Goal: Task Accomplishment & Management: Manage account settings

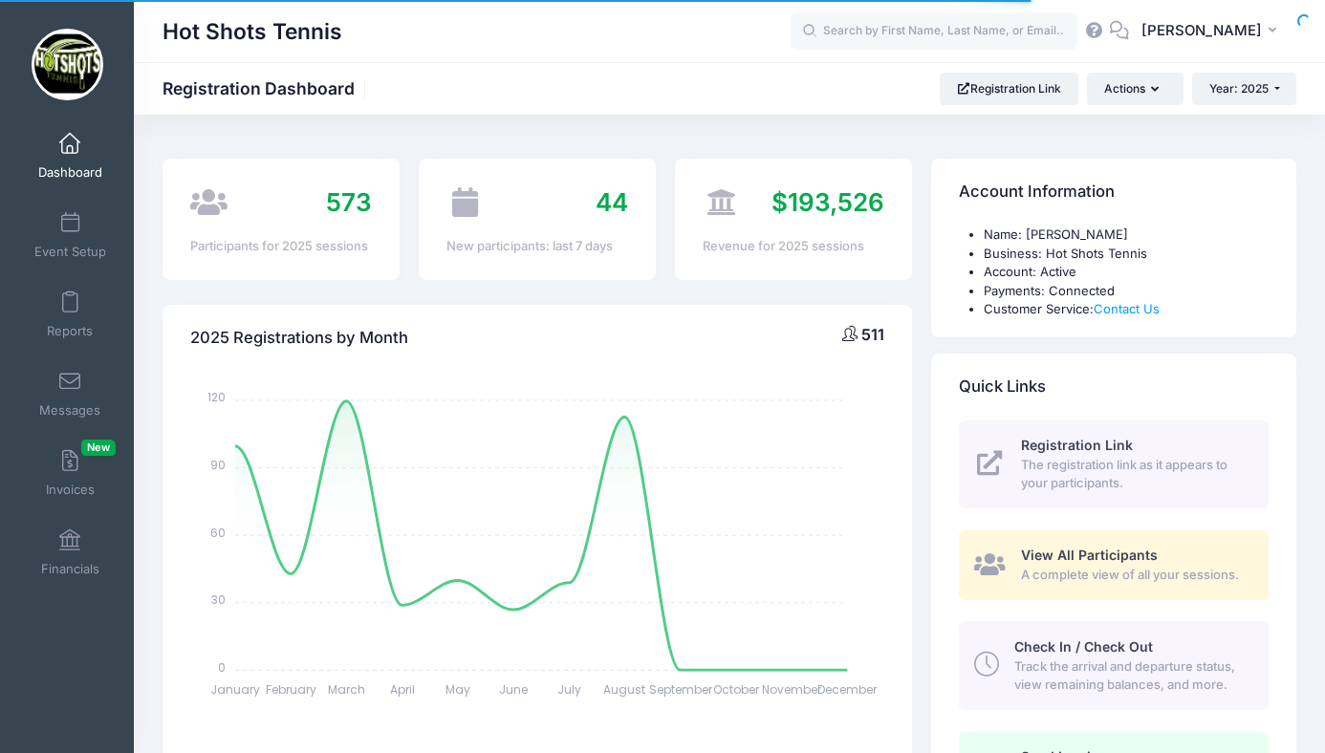
select select
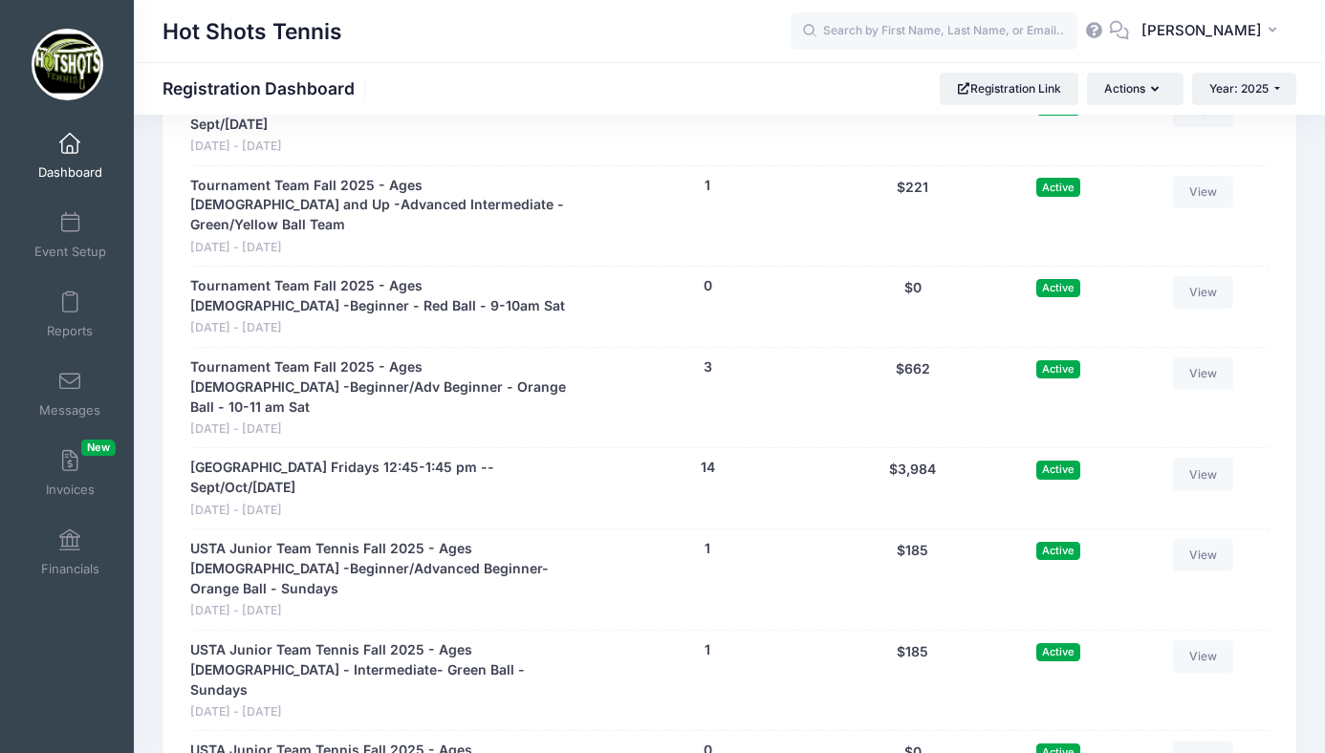
scroll to position [4585, 0]
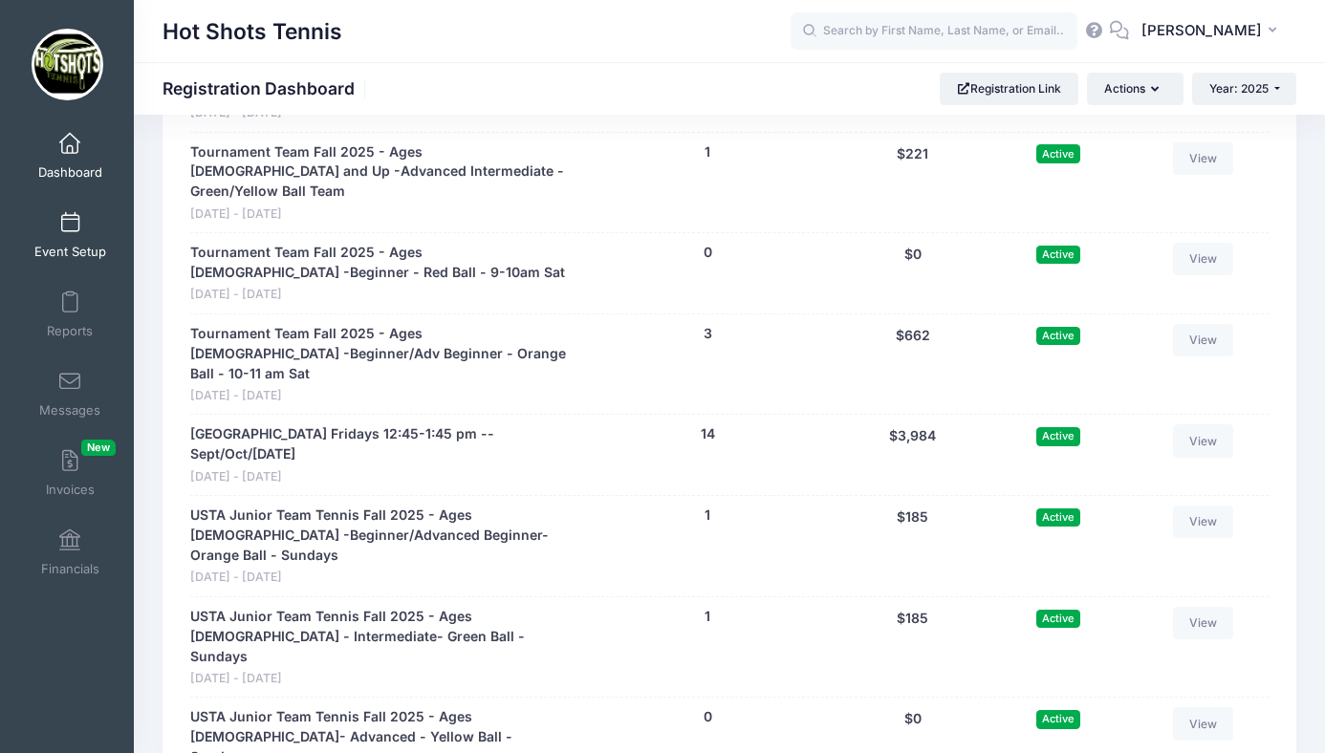
click at [70, 225] on span at bounding box center [70, 223] width 0 height 21
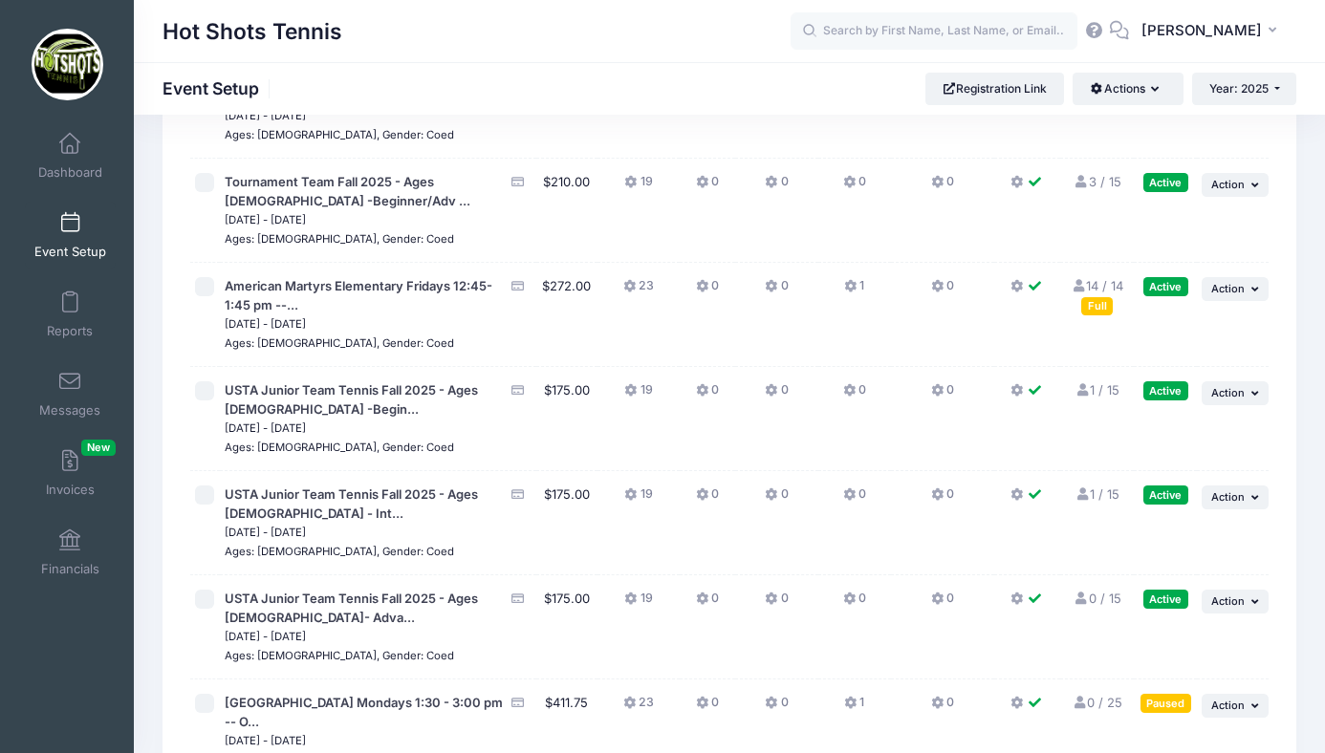
scroll to position [5000, 0]
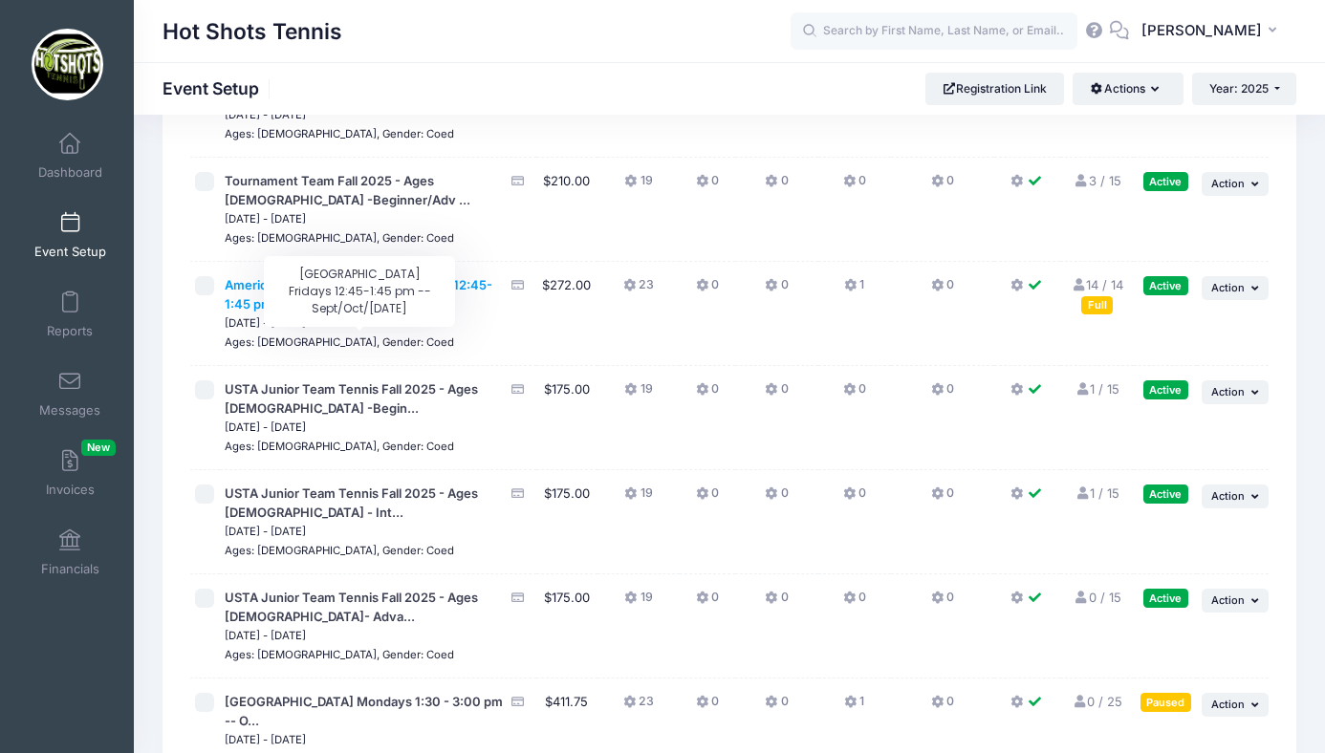
click at [399, 312] on span "American Martyrs Elementary Fridays 12:45-1:45 pm --..." at bounding box center [359, 294] width 268 height 34
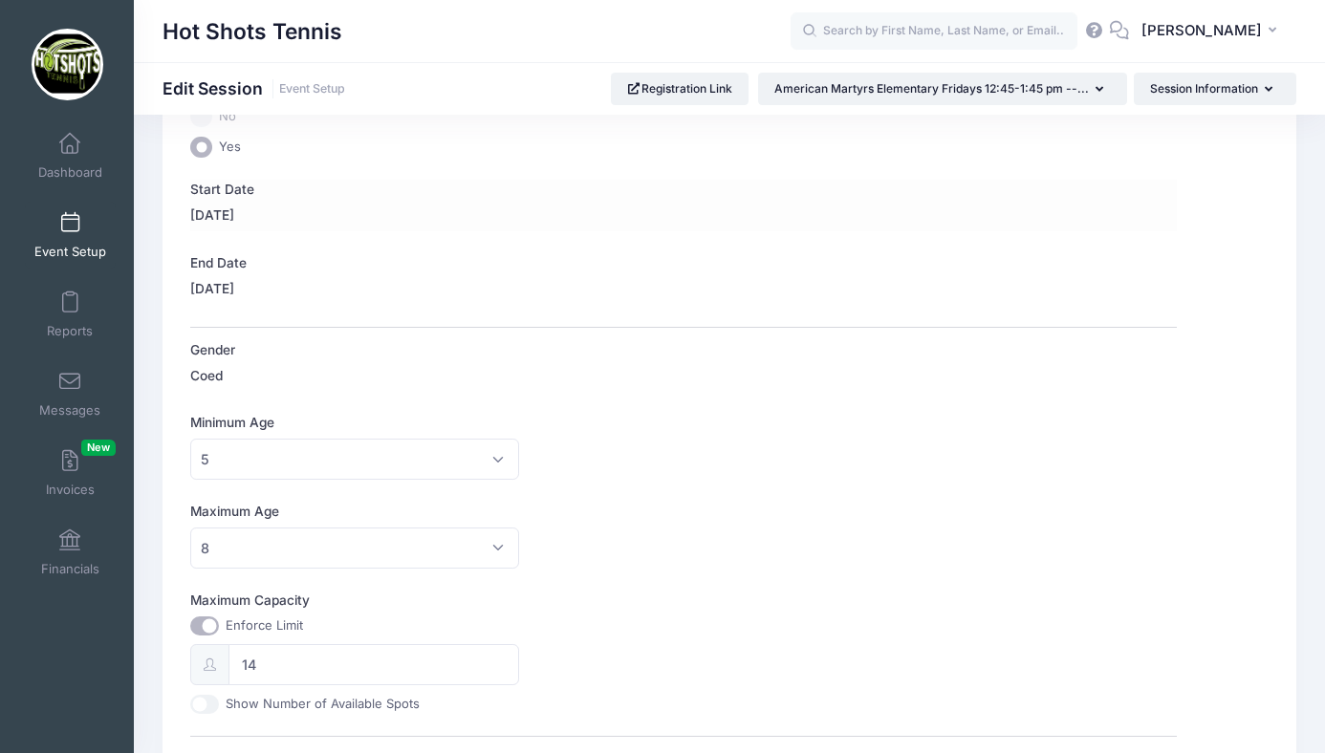
scroll to position [297, 0]
click at [274, 665] on input "14" at bounding box center [373, 661] width 291 height 41
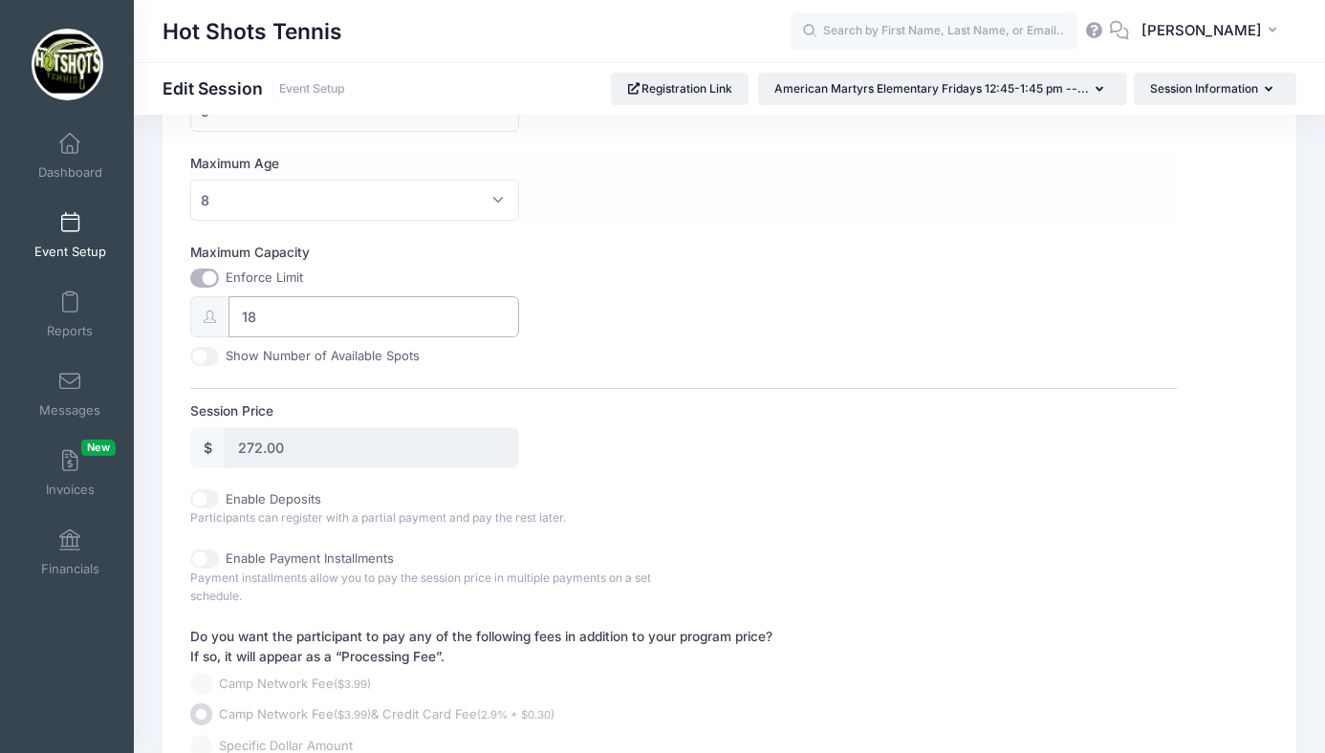
scroll to position [816, 0]
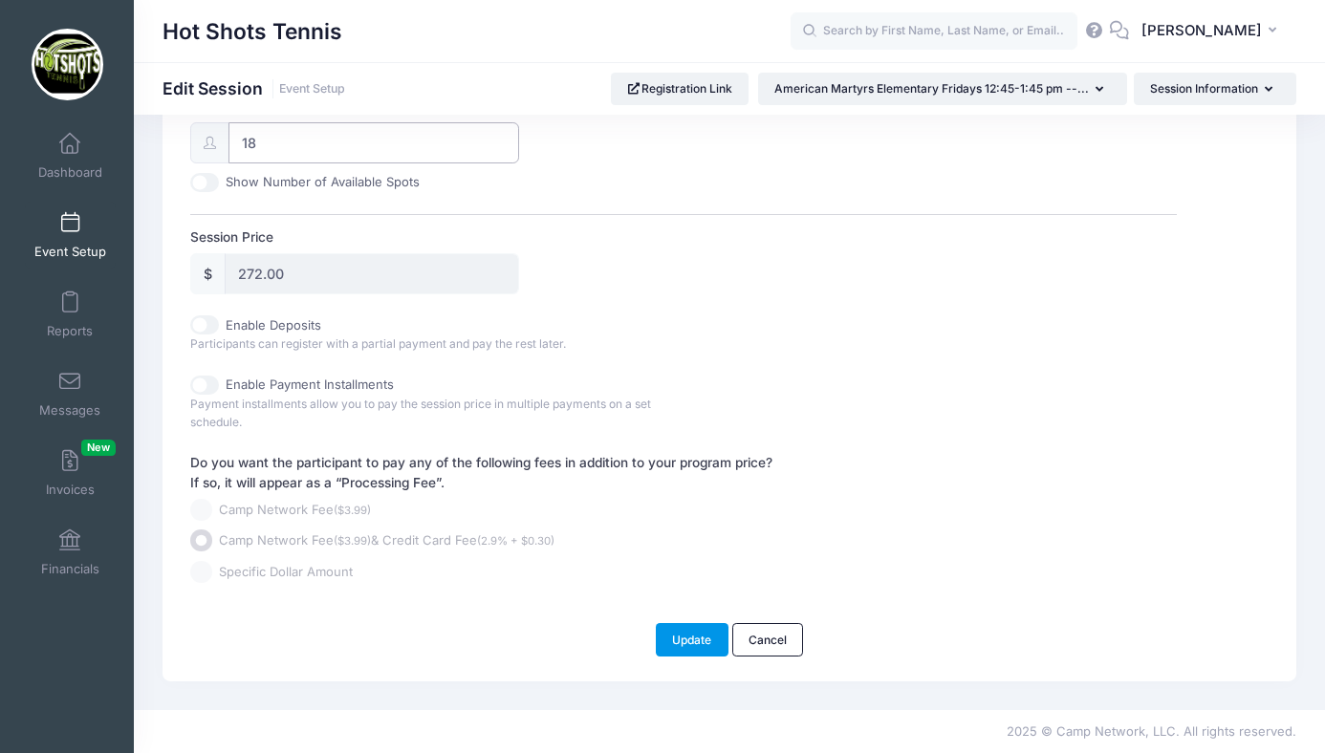
type input "18"
click at [693, 636] on button "Update" at bounding box center [692, 639] width 73 height 33
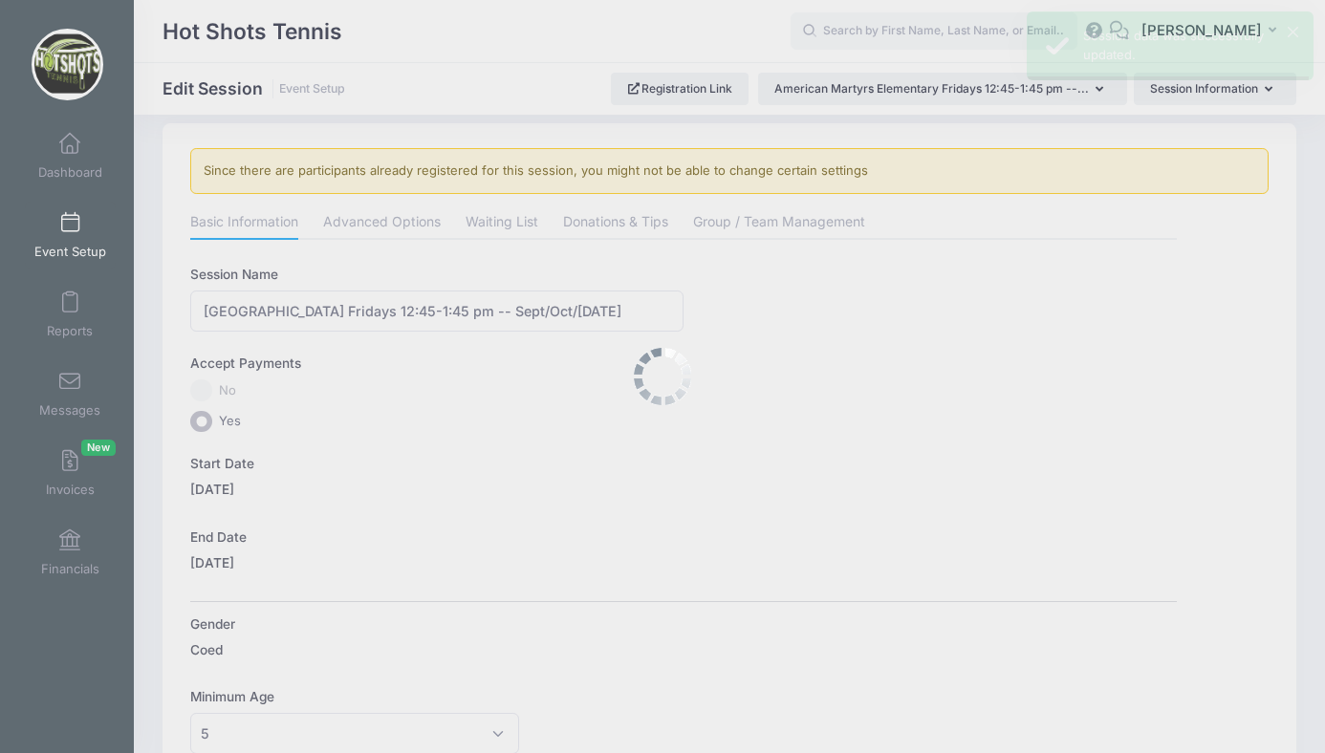
scroll to position [0, 0]
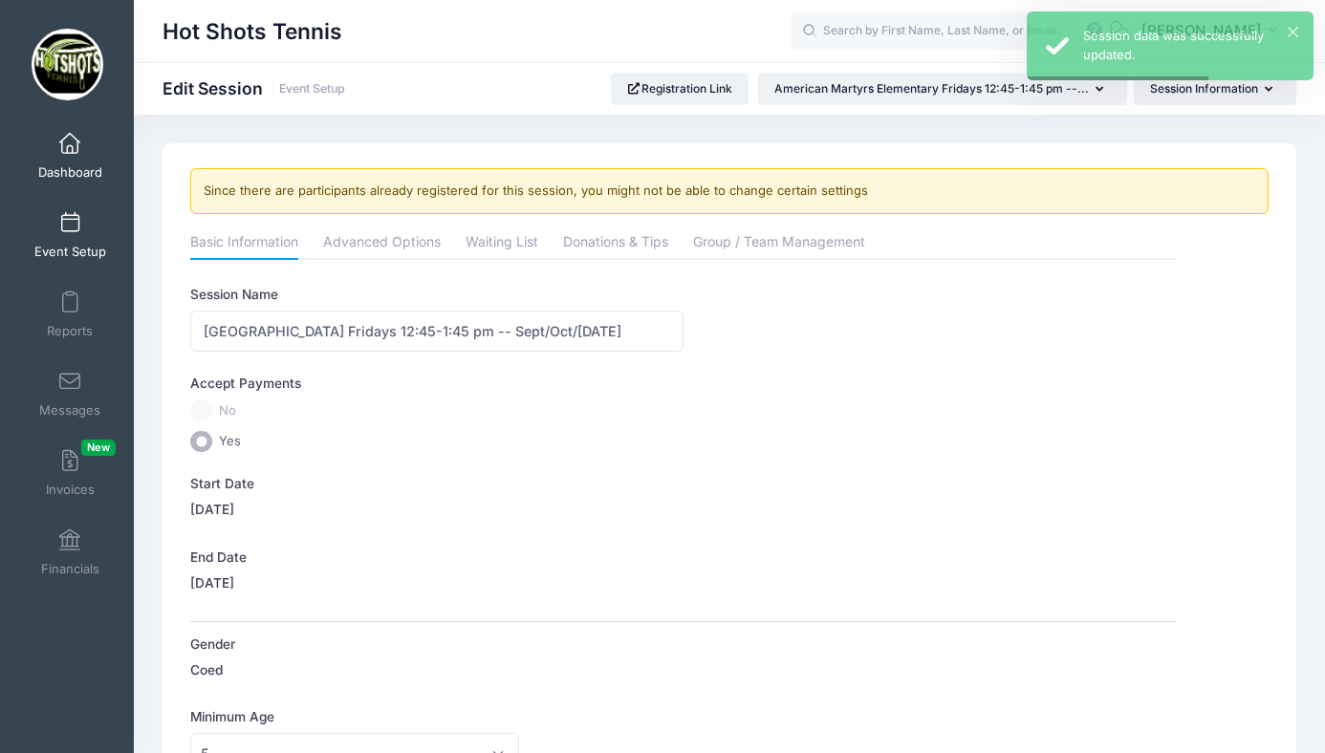
click at [70, 149] on span at bounding box center [70, 144] width 0 height 21
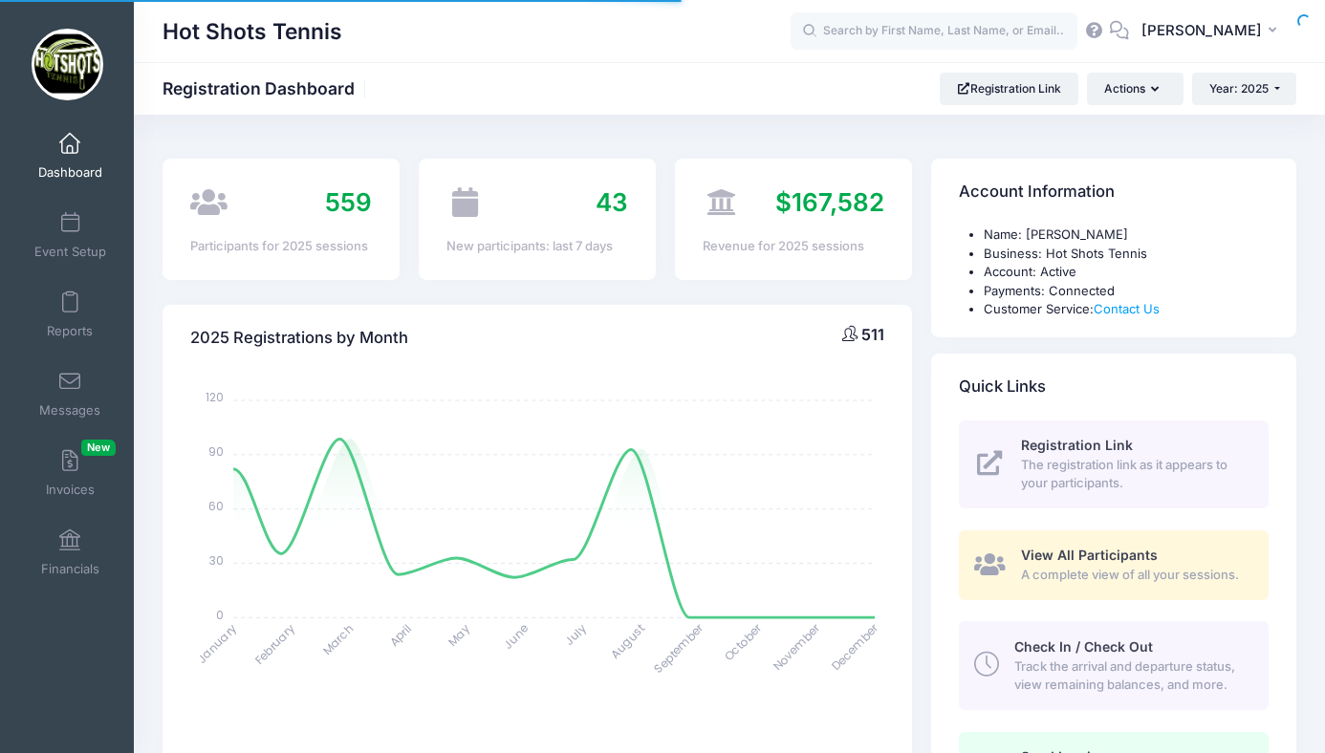
select select
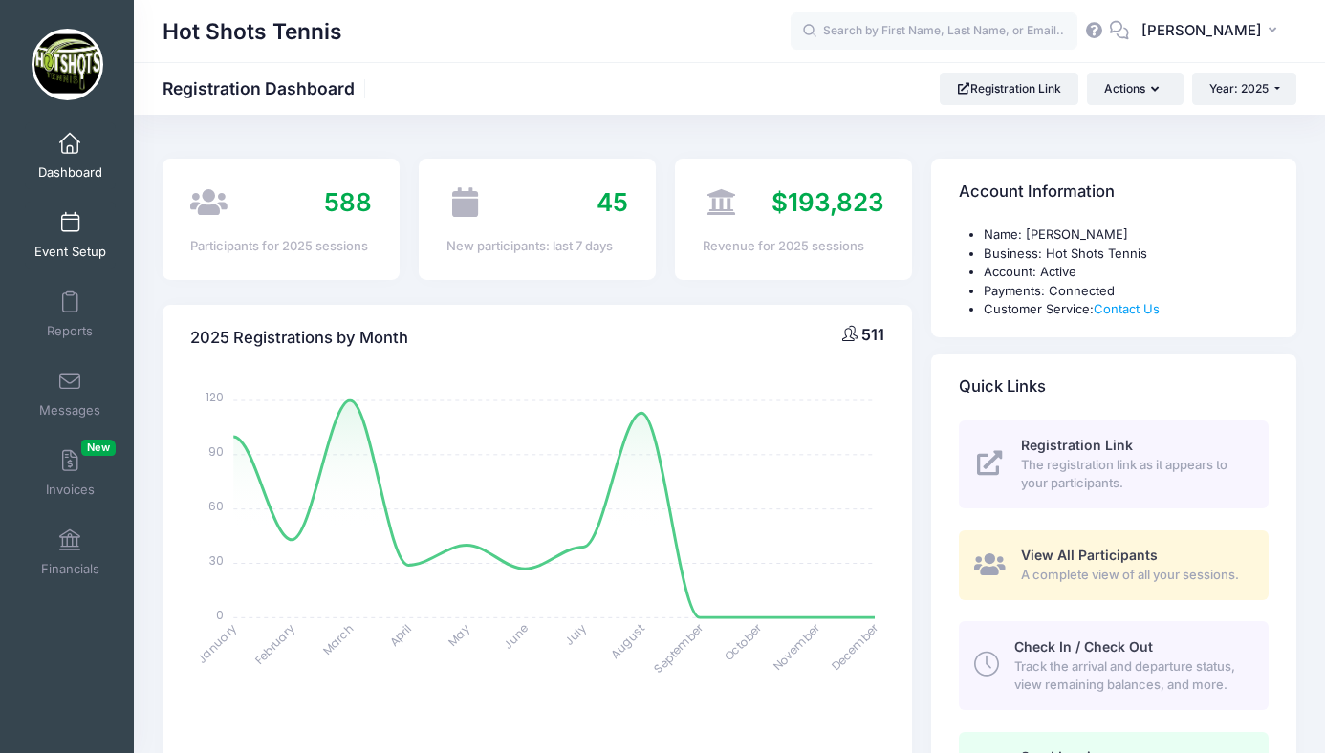
click at [70, 232] on span at bounding box center [70, 223] width 0 height 21
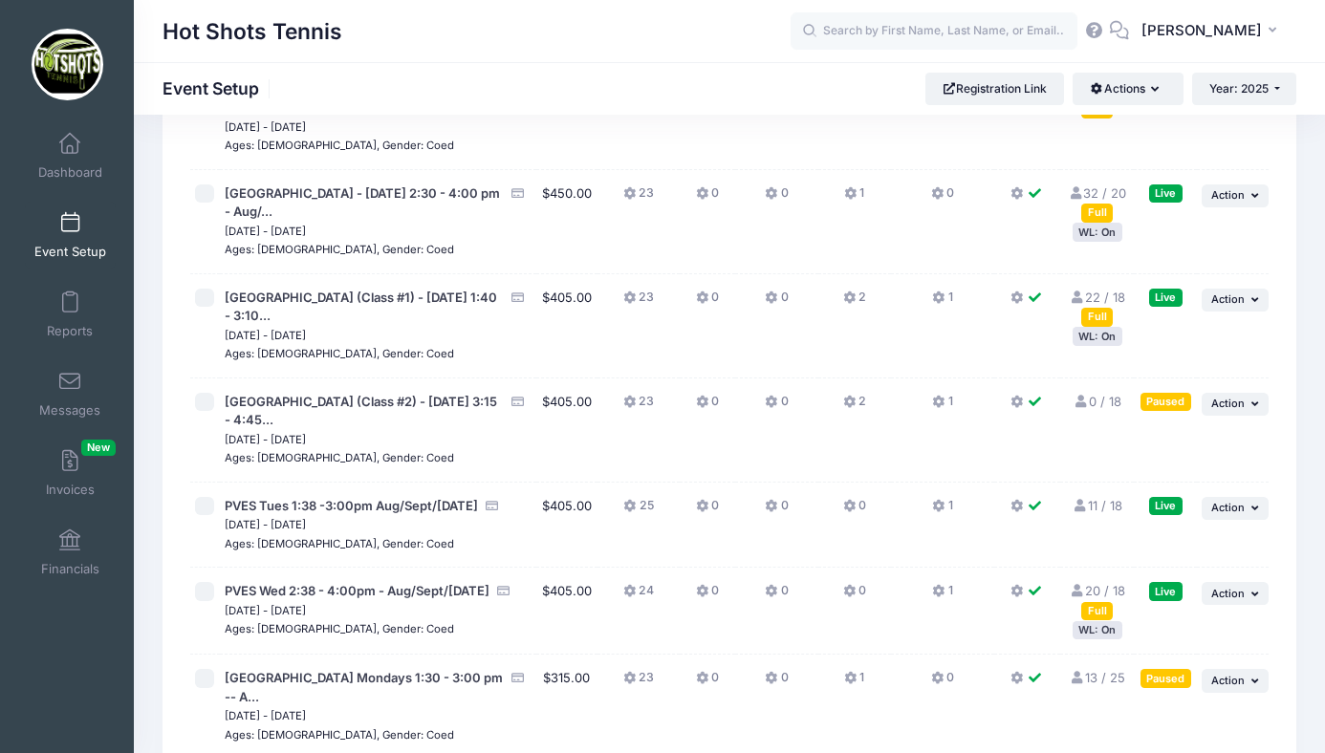
scroll to position [3918, 0]
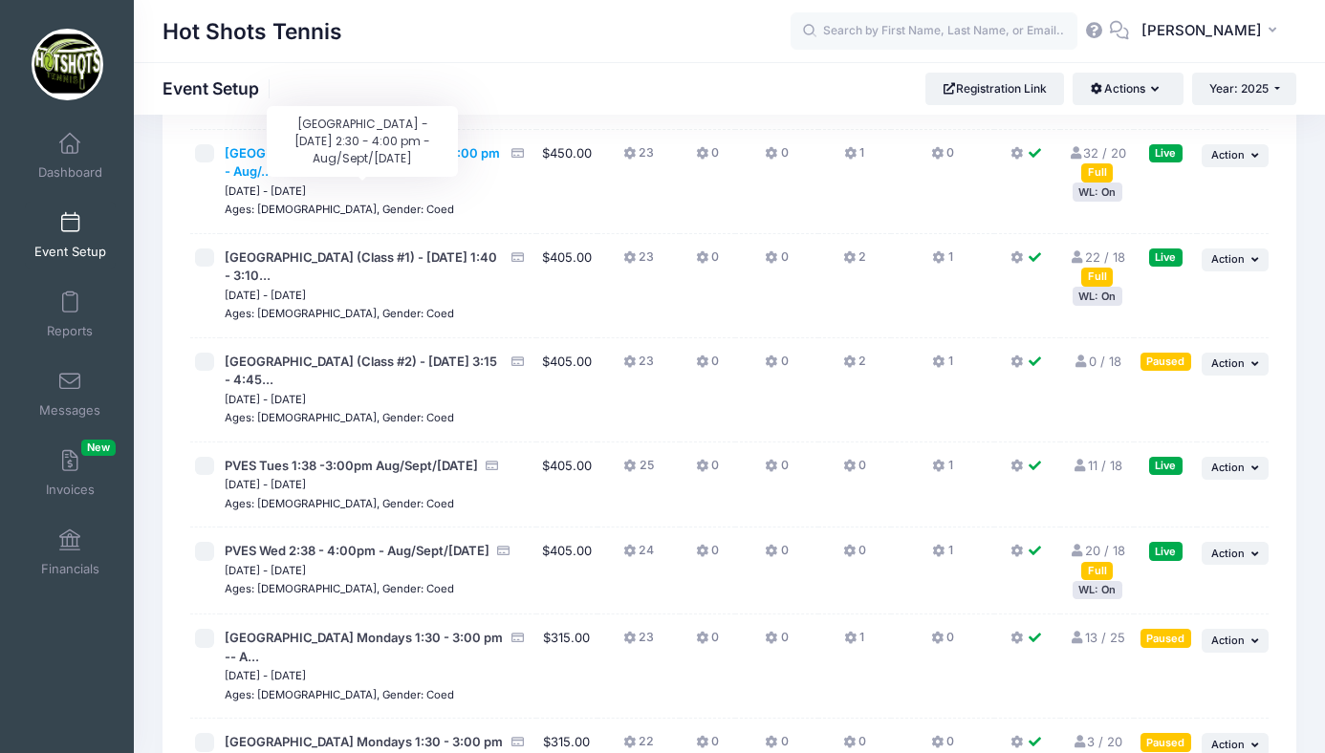
click at [340, 180] on span "[GEOGRAPHIC_DATA] - [DATE] 2:30 - 4:00 pm - Aug/..." at bounding box center [362, 162] width 275 height 34
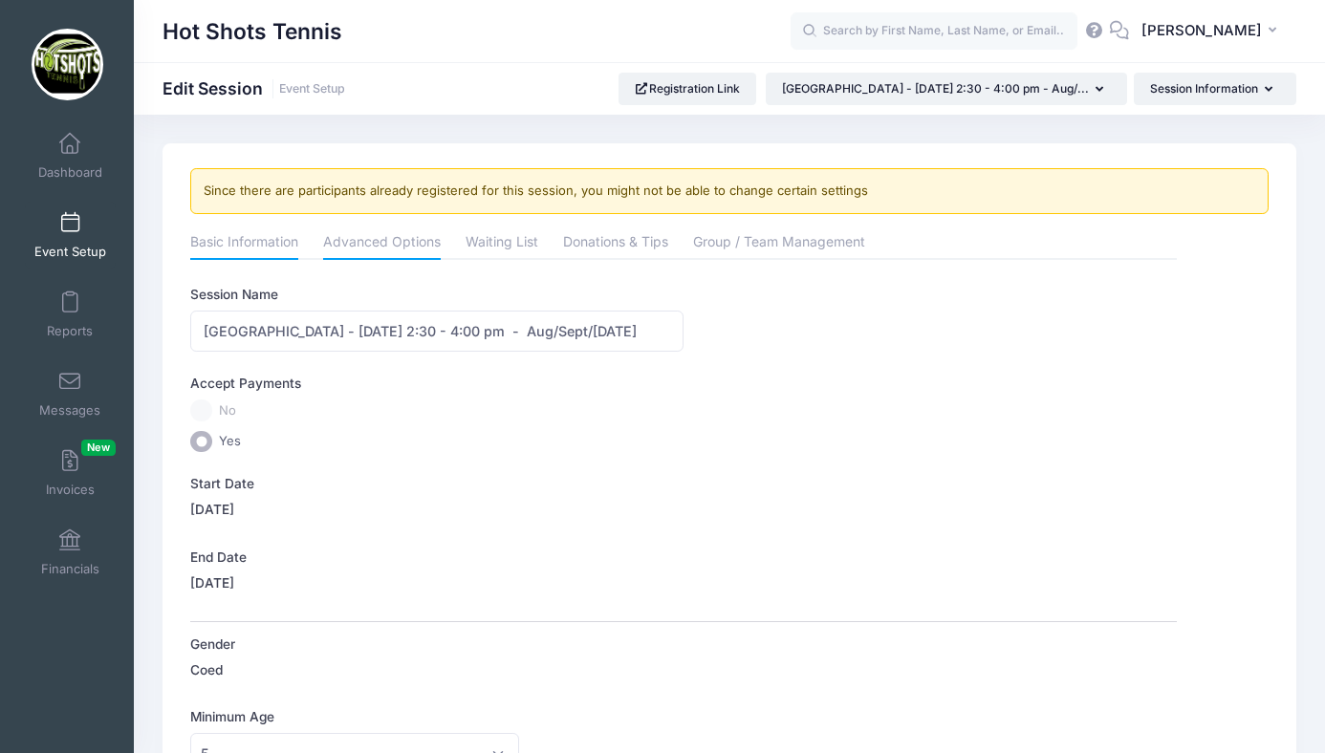
click at [365, 230] on link "Advanced Options" at bounding box center [382, 244] width 118 height 34
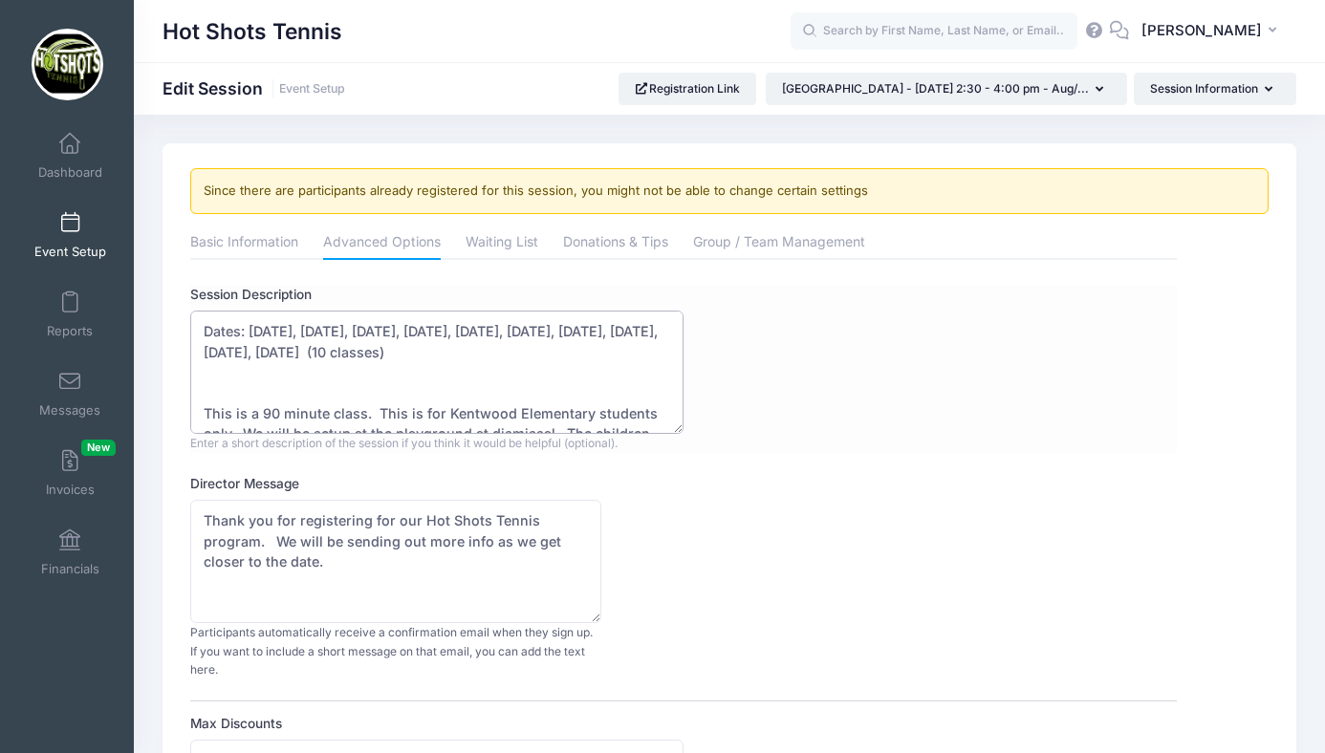
click at [358, 330] on textarea "Dates: Aug 15, Aug 22, Aug 29, Sept 5, Sept 12, Sept 19, Sept 26, Oct 3, Oct 10…" at bounding box center [436, 372] width 493 height 123
click at [356, 332] on textarea "Dates: Aug 15, Aug 22, Aug 29, Sept 5, Sept 12, Sept 19, Sept 26, Oct 3, Oct 10…" at bounding box center [436, 372] width 493 height 123
click at [489, 333] on textarea "Dates: Aug 15, Aug 22, Aug 29, Sept 5, Sept 12, Sept 19, Sept 26, Oct 3, Oct 10…" at bounding box center [436, 372] width 493 height 123
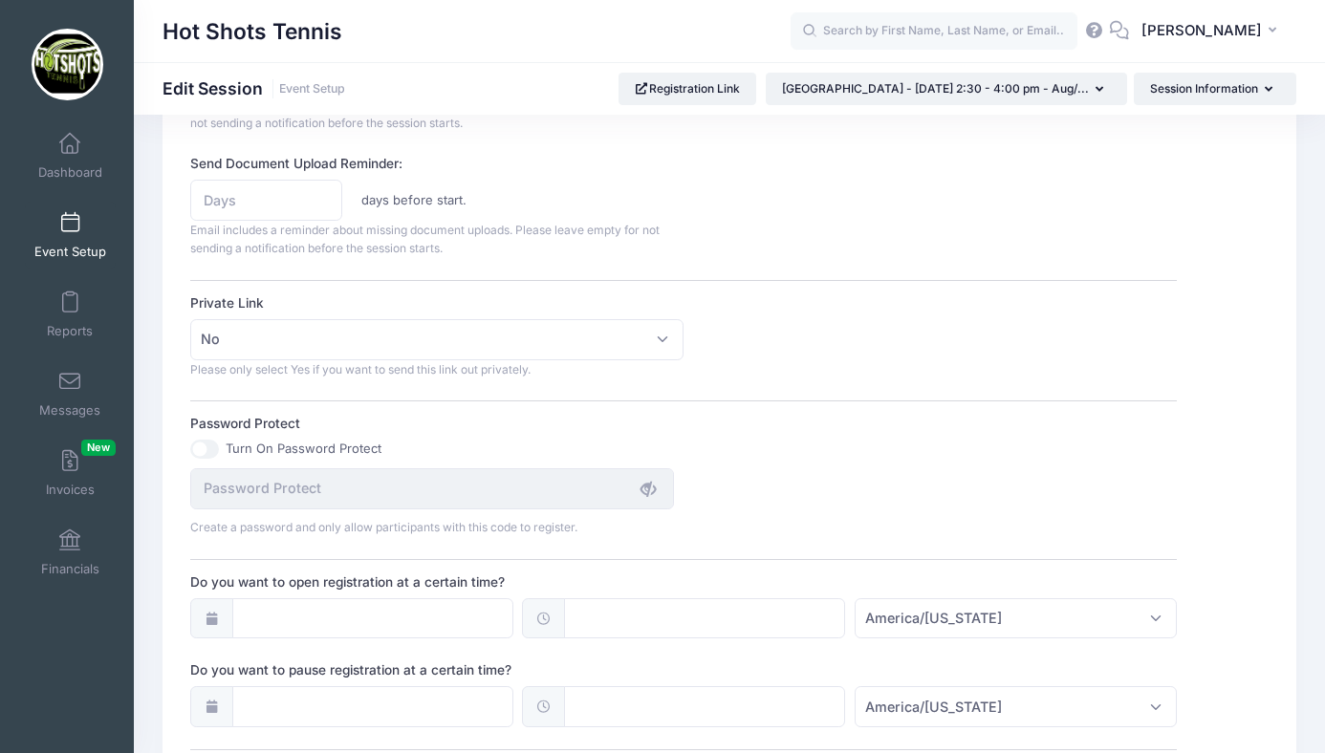
scroll to position [1436, 0]
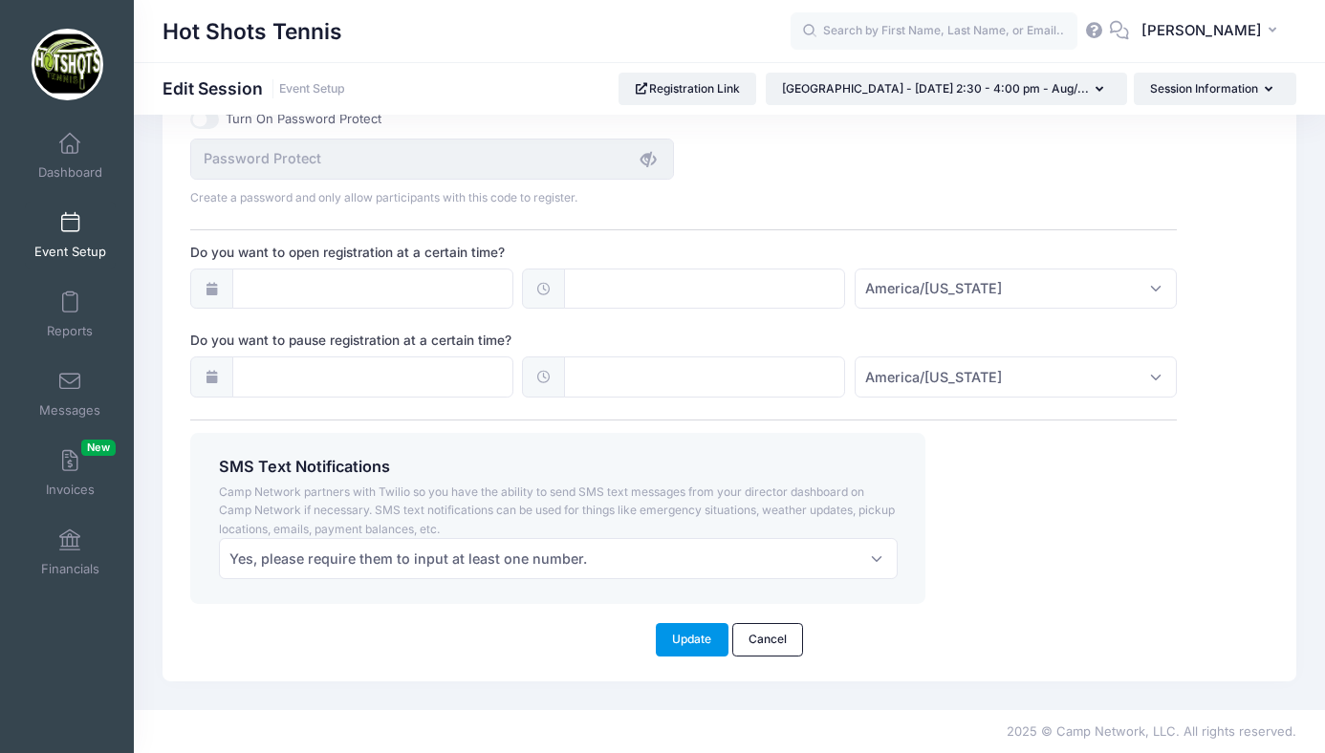
type textarea "Dates: Aug 15, Aug 22, (No Class on Aug 29), Sept 5, Sept 12, Sept 19, Sept 26,…"
click at [701, 632] on button "Update" at bounding box center [692, 639] width 73 height 33
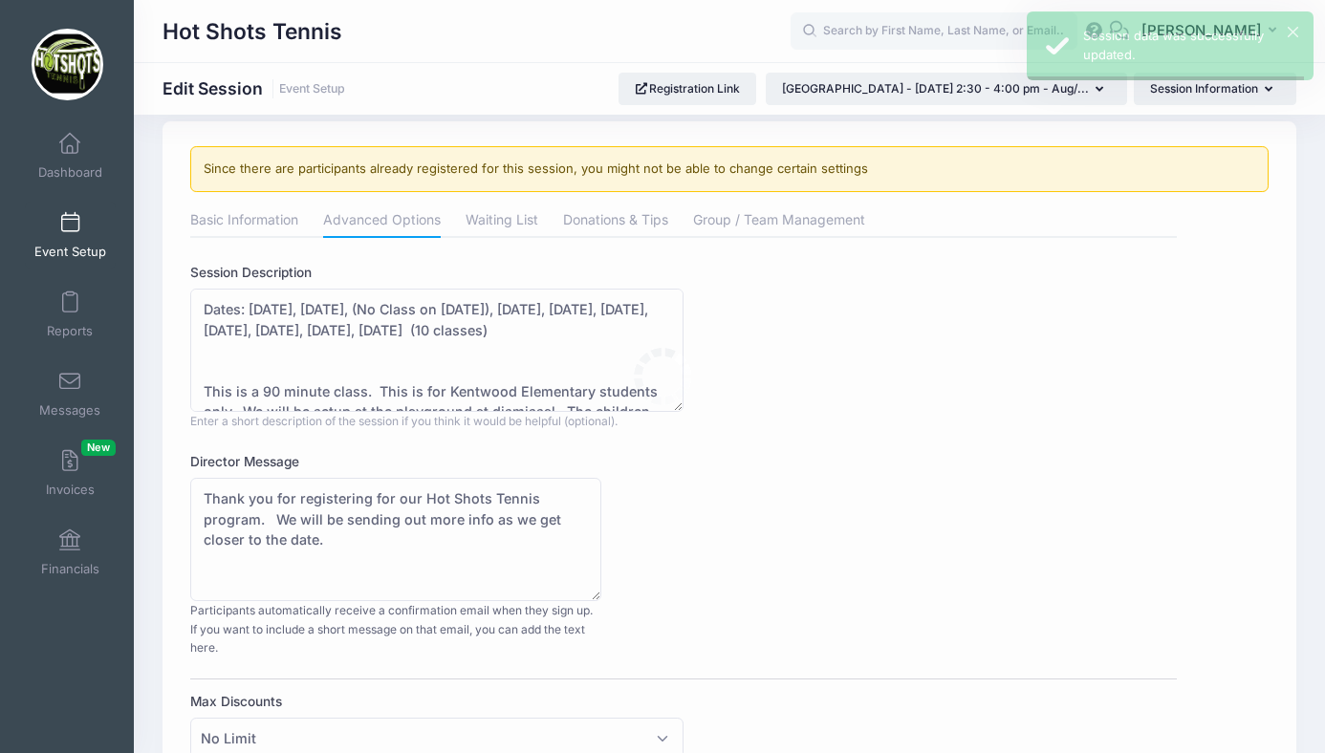
scroll to position [0, 0]
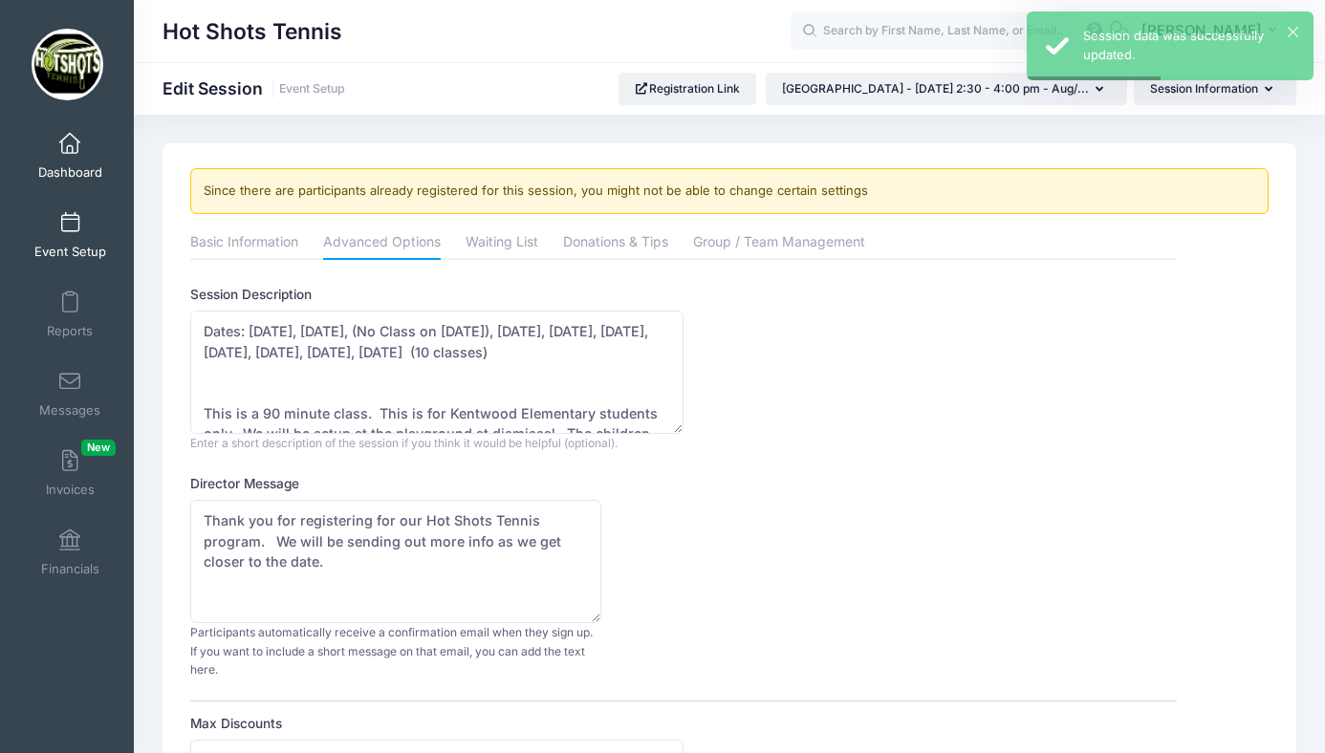
click at [70, 134] on span at bounding box center [70, 144] width 0 height 21
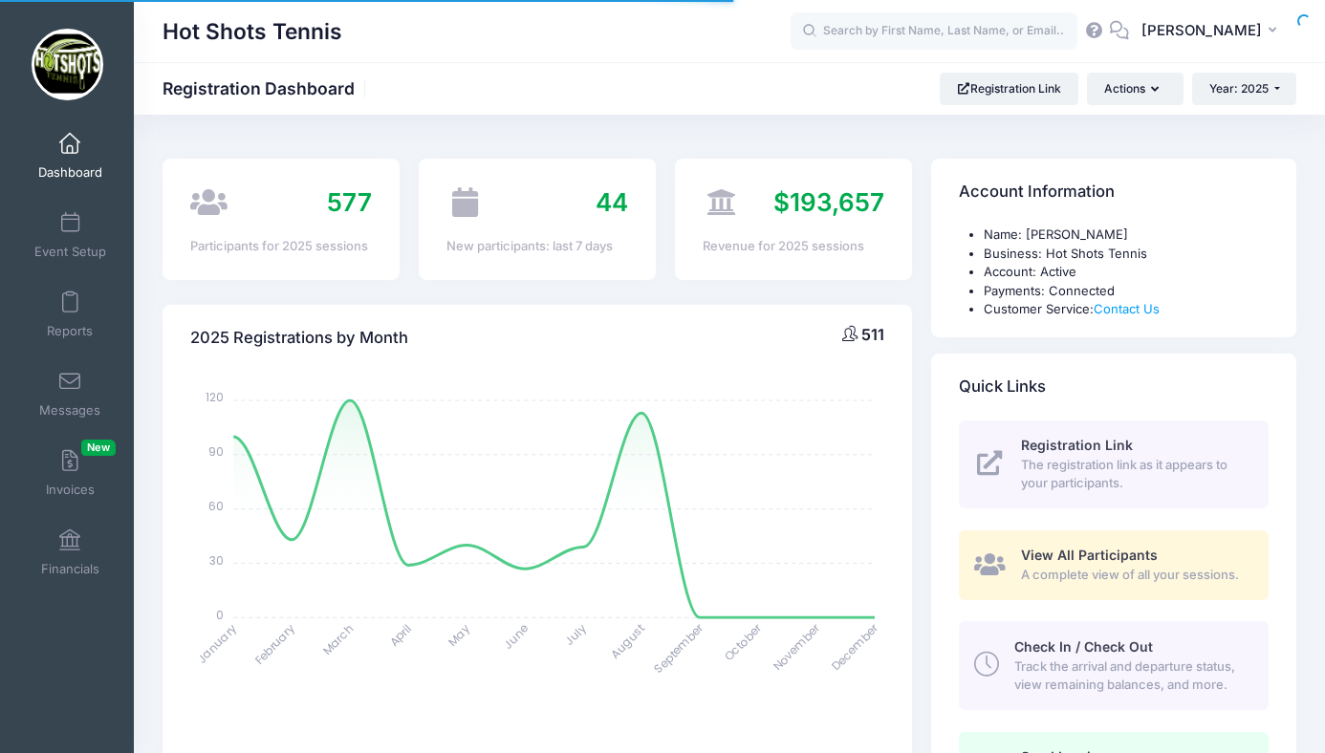
select select
